Goal: Information Seeking & Learning: Find specific fact

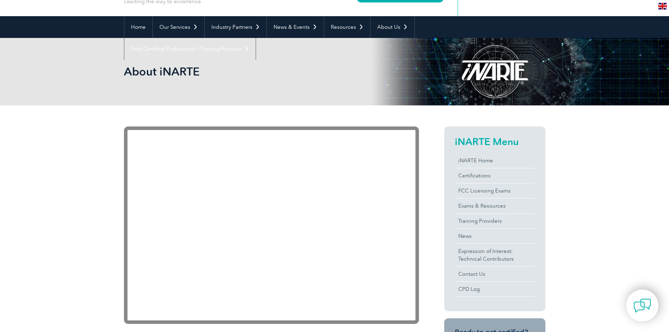
scroll to position [140, 0]
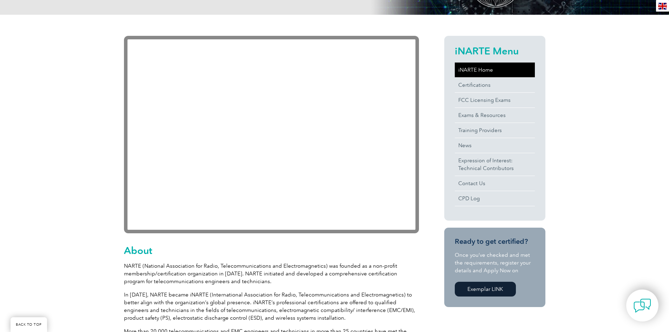
click at [481, 72] on link "iNARTE Home" at bounding box center [495, 70] width 80 height 15
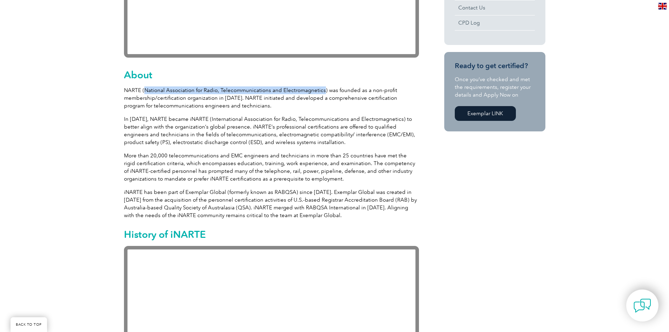
drag, startPoint x: 143, startPoint y: 90, endPoint x: 320, endPoint y: 91, distance: 177.0
click at [320, 91] on p "NARTE (National Association for Radio, Telecommunications and Electromagnetics)…" at bounding box center [271, 97] width 295 height 23
copy p "National Association for Radio, Telecommunications and Electromagnetics"
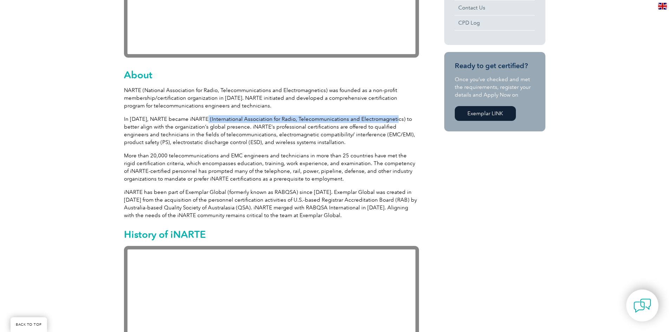
drag, startPoint x: 204, startPoint y: 119, endPoint x: 391, endPoint y: 117, distance: 186.9
click at [391, 117] on p "In 2007, NARTE became iNARTE (International Association for Radio, Telecommunic…" at bounding box center [271, 130] width 295 height 31
copy p "International Association for Radio, Telecommunications and Electromagnetics"
click at [218, 130] on p "In 2007, NARTE became iNARTE (International Association for Radio, Telecommunic…" at bounding box center [271, 130] width 295 height 31
drag, startPoint x: 205, startPoint y: 118, endPoint x: 391, endPoint y: 117, distance: 186.1
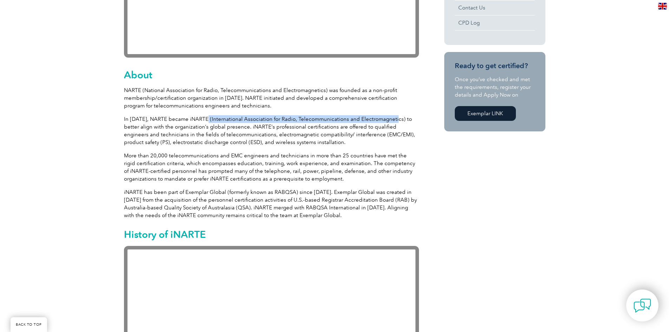
click at [391, 117] on p "In 2007, NARTE became iNARTE (International Association for Radio, Telecommunic…" at bounding box center [271, 130] width 295 height 31
copy p "International Association for Radio, Telecommunications and Electromagnetics"
drag, startPoint x: 204, startPoint y: 117, endPoint x: 392, endPoint y: 119, distance: 187.6
click at [392, 119] on p "In 2007, NARTE became iNARTE (International Association for Radio, Telecommunic…" at bounding box center [271, 130] width 295 height 31
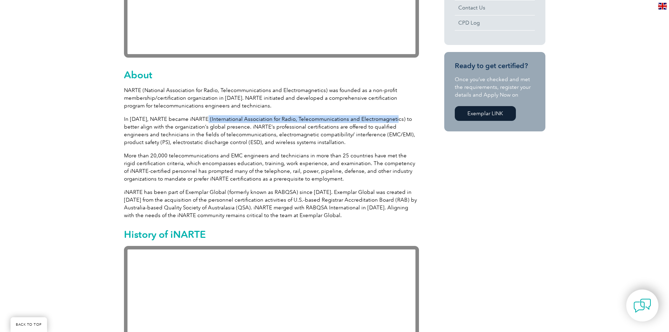
copy p "International Association for Radio, Telecommunications and Electromagnetics"
